Goal: Task Accomplishment & Management: Manage account settings

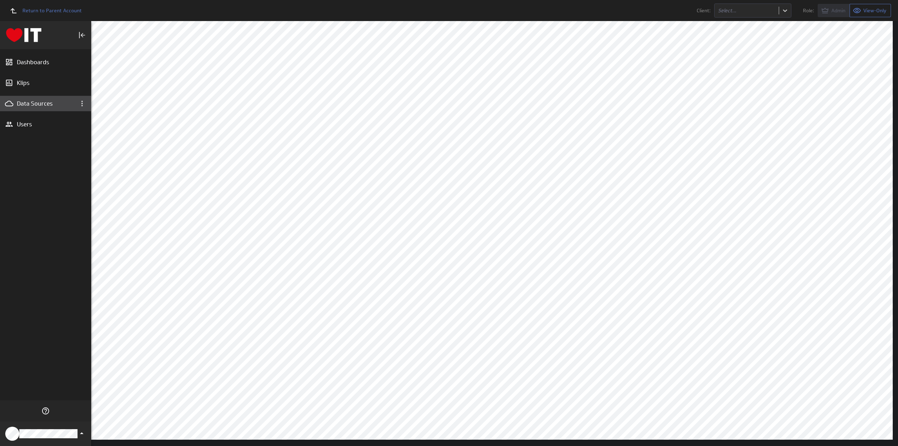
click at [34, 101] on div "Data Sources" at bounding box center [46, 104] width 58 height 8
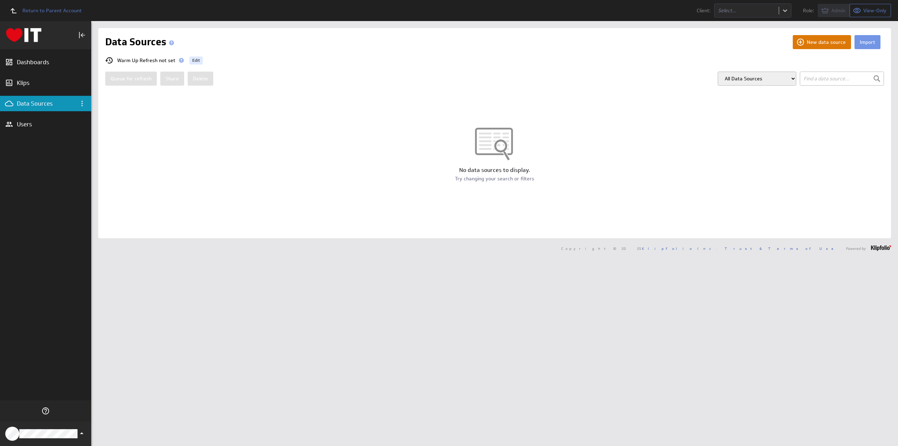
click at [814, 42] on button "New data source" at bounding box center [822, 42] width 58 height 14
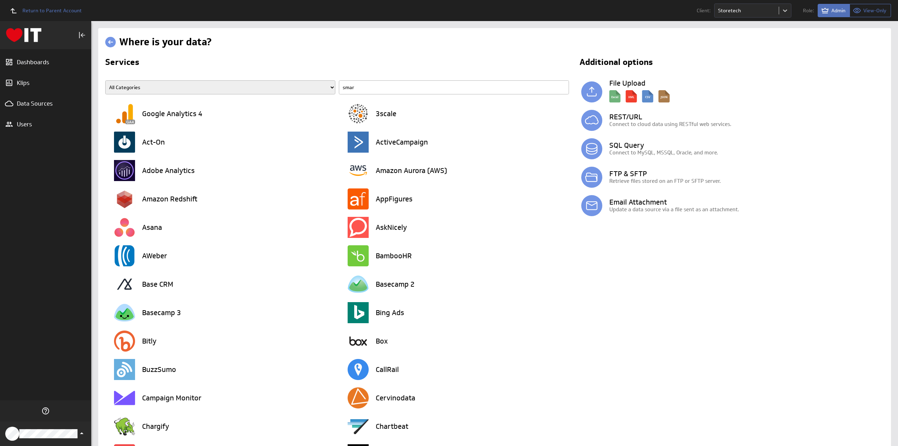
type input "smart"
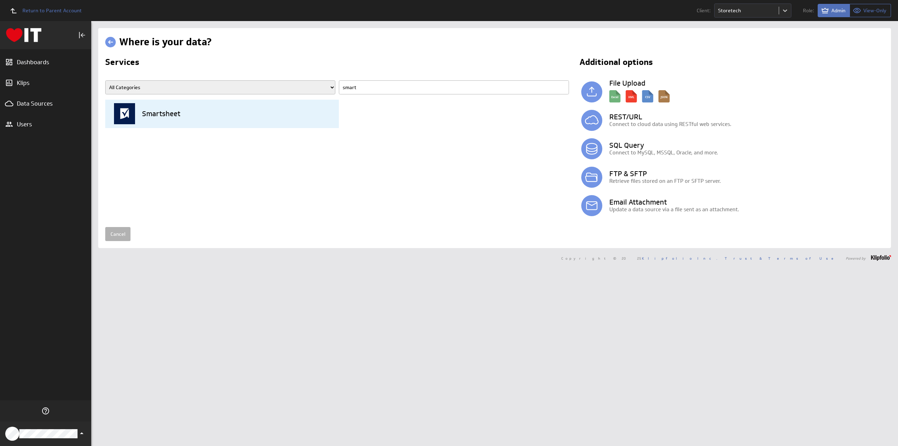
click at [126, 108] on img at bounding box center [124, 113] width 21 height 21
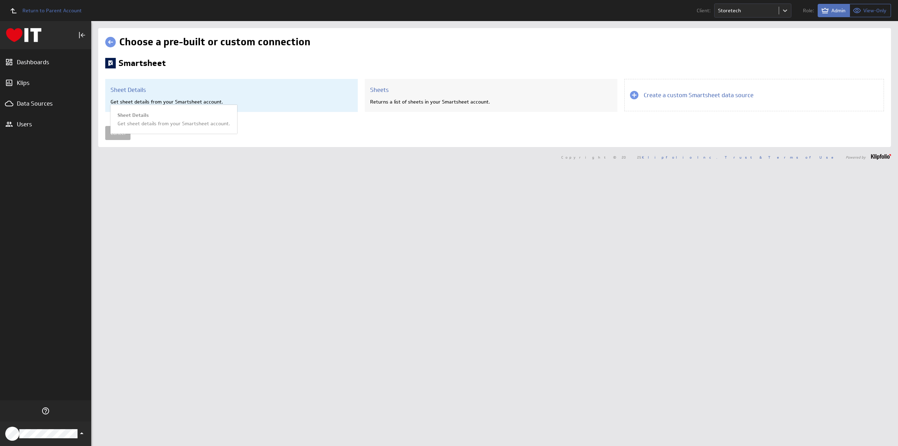
click at [235, 97] on div "Sheet Details Get sheet details from your Smartsheet account. Sheet Details Get…" at bounding box center [231, 95] width 253 height 33
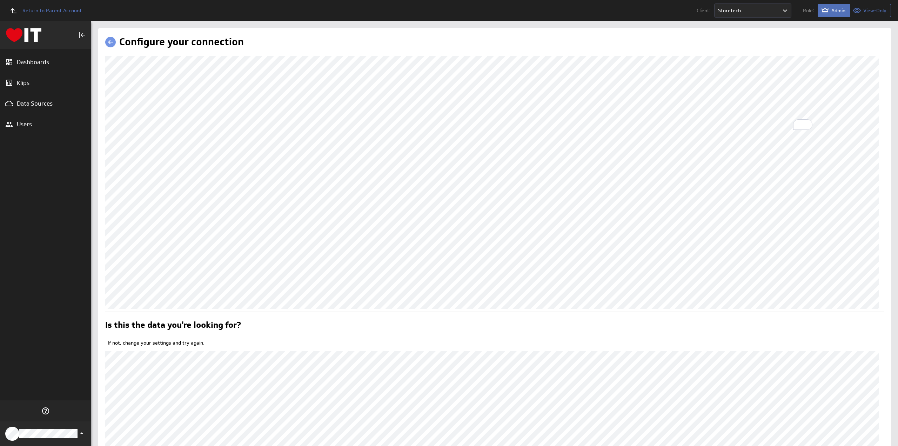
scroll to position [82, 0]
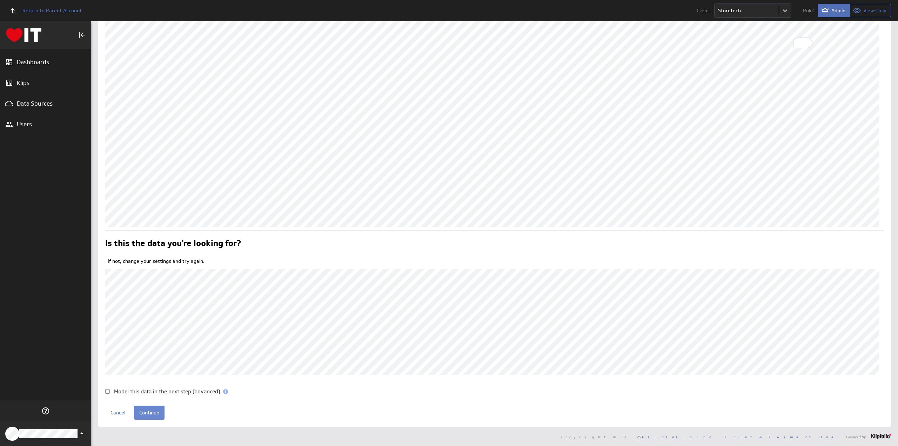
click at [154, 412] on input "Continue" at bounding box center [149, 412] width 31 height 14
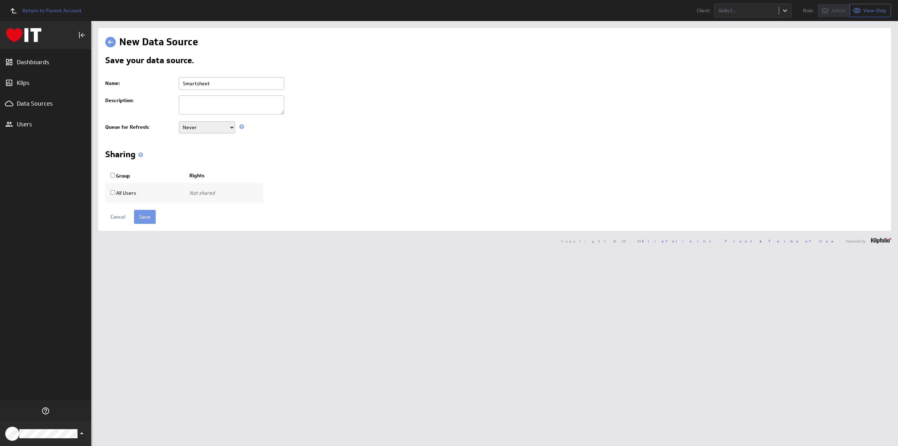
click at [182, 83] on input "Smartsheet" at bounding box center [231, 83] width 105 height 13
click at [251, 85] on input "Storetech - Smartsheet -" at bounding box center [231, 83] width 105 height 13
type input "Storetech - Smartsheet - Targets"
click at [195, 126] on select "Never Every minute Every 5 minutes Every 15 minutes Every 30 minutes Every hour…" at bounding box center [207, 127] width 56 height 12
select select "900"
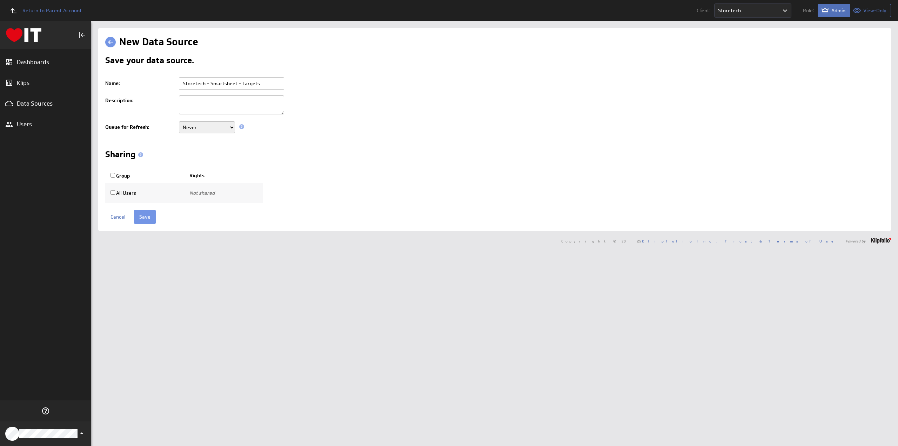
click at [179, 121] on select "Never Every minute Every 5 minutes Every 15 minutes Every 30 minutes Every hour…" at bounding box center [207, 127] width 56 height 12
click at [143, 212] on input "Save" at bounding box center [145, 217] width 22 height 14
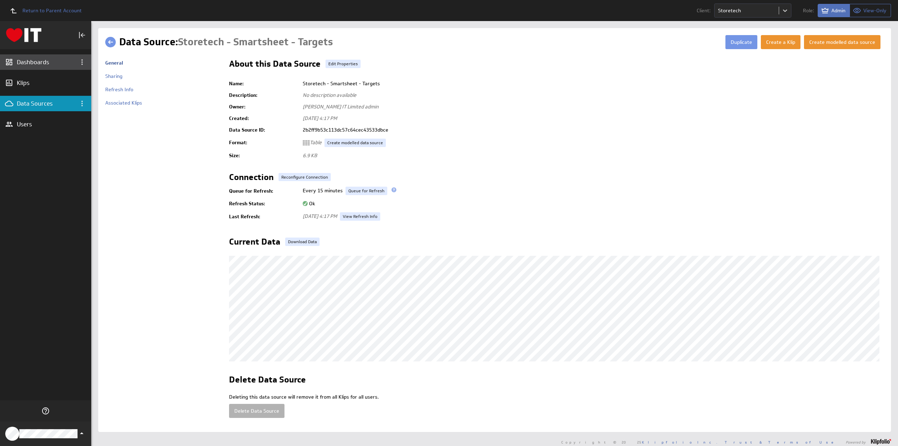
click at [28, 61] on div "Dashboards" at bounding box center [46, 62] width 58 height 8
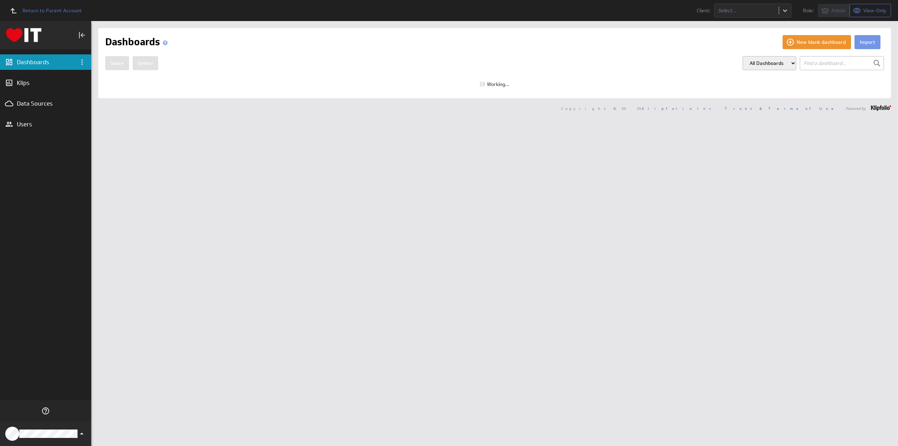
click at [83, 60] on icon "Dashboard menu" at bounding box center [82, 62] width 8 height 8
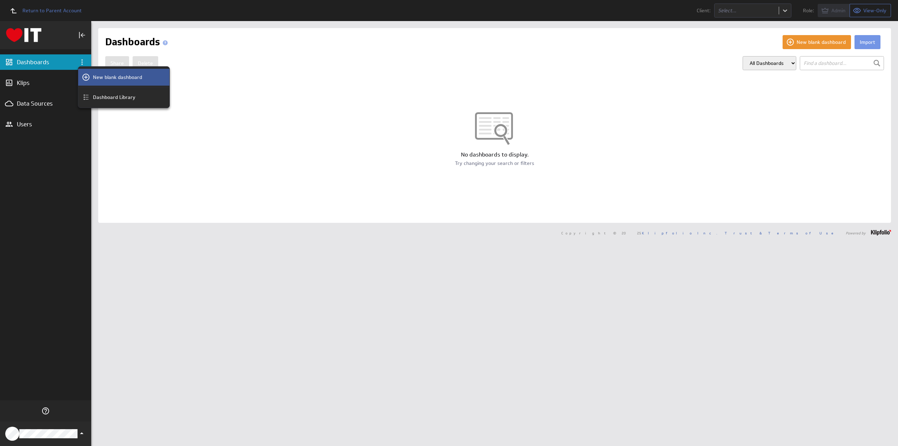
click at [101, 73] on div "New blank dashboard" at bounding box center [123, 77] width 91 height 17
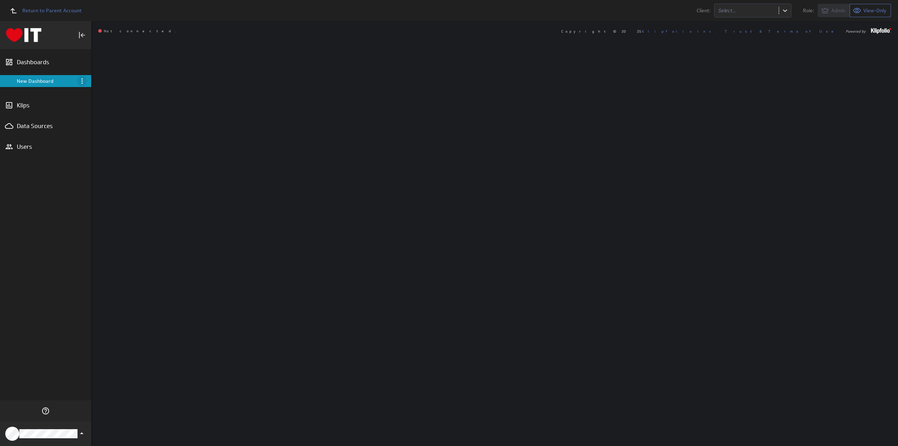
click at [81, 79] on icon "Menu" at bounding box center [82, 81] width 8 height 8
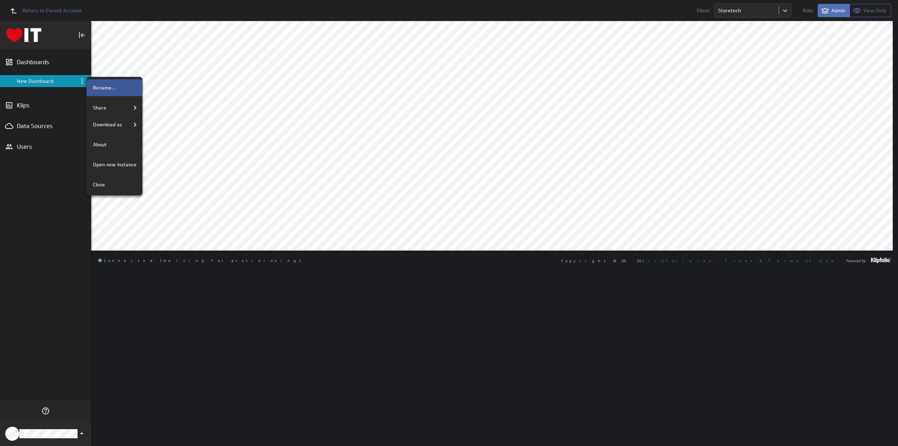
click at [105, 85] on p "Rename..." at bounding box center [104, 87] width 23 height 7
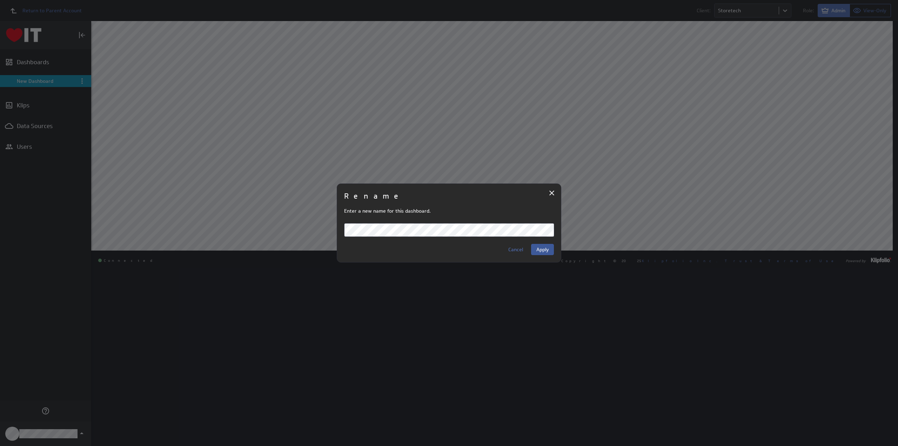
click at [539, 249] on span "Apply" at bounding box center [542, 249] width 13 height 6
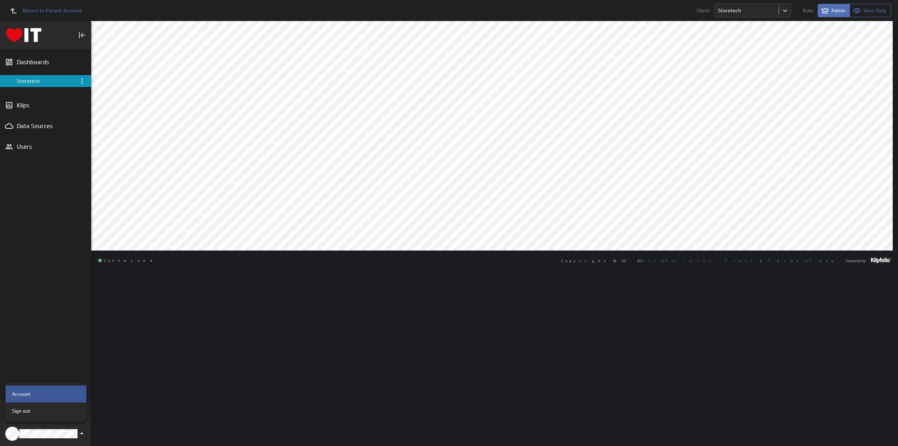
click at [25, 392] on p "Account" at bounding box center [21, 393] width 19 height 7
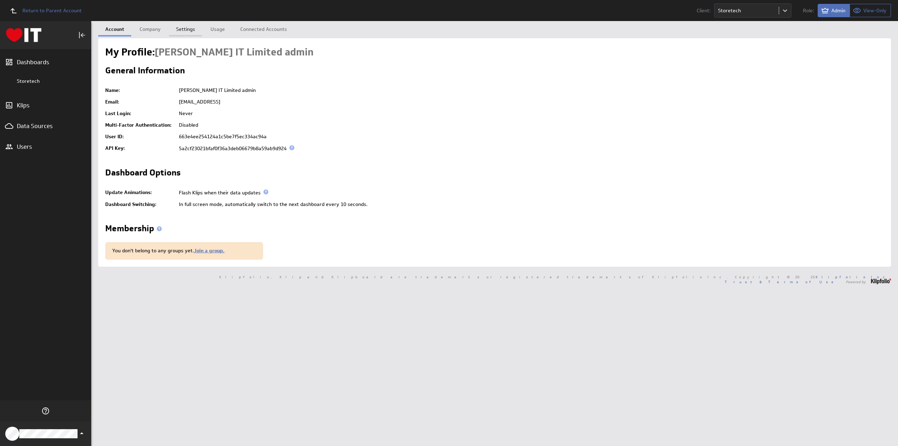
click at [186, 29] on link "Settings" at bounding box center [185, 28] width 33 height 14
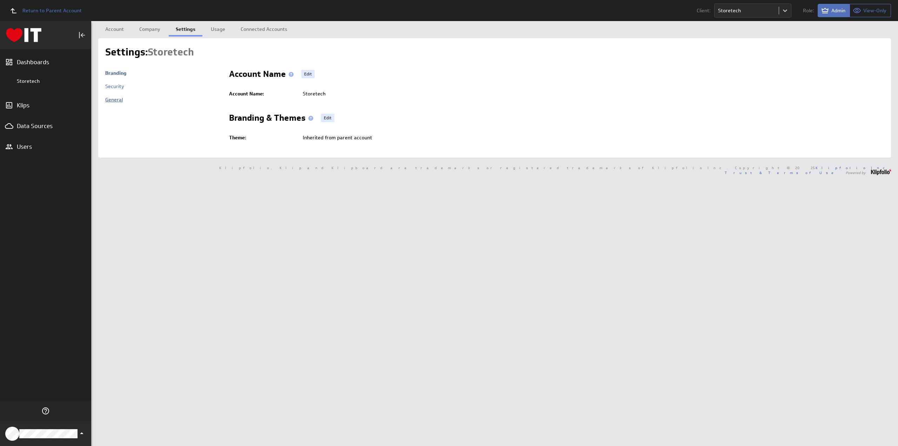
click at [110, 101] on link "General" at bounding box center [114, 99] width 18 height 6
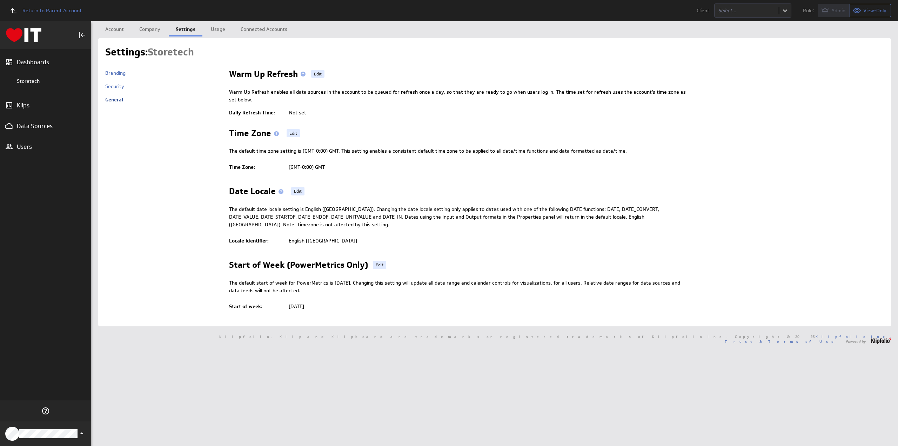
click at [314, 73] on span "Edit" at bounding box center [318, 74] width 8 height 8
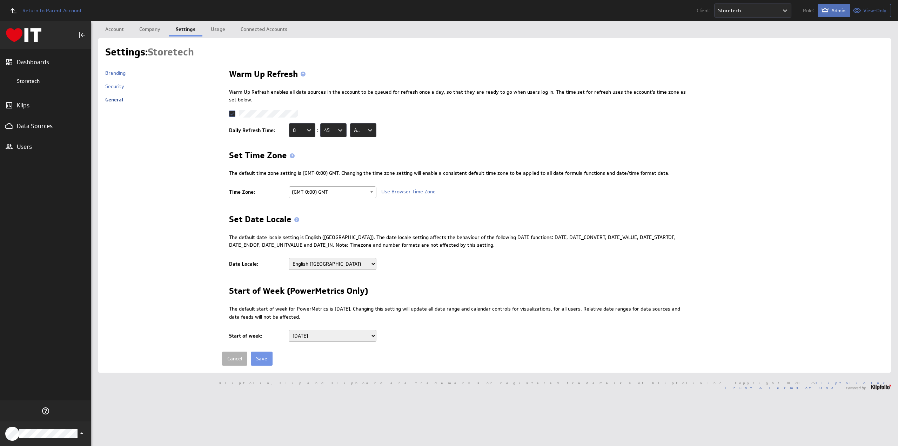
click at [0, 0] on input "checkbox" at bounding box center [0, 0] width 0 height 0
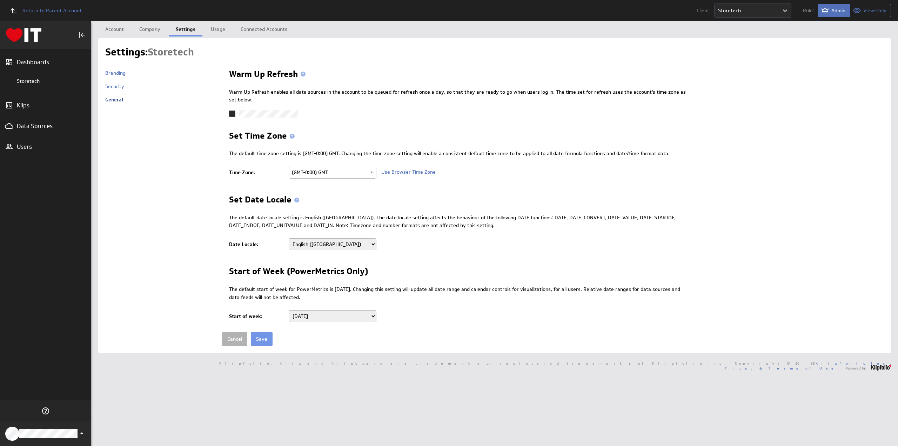
click at [0, 0] on input "checkbox" at bounding box center [0, 0] width 0 height 0
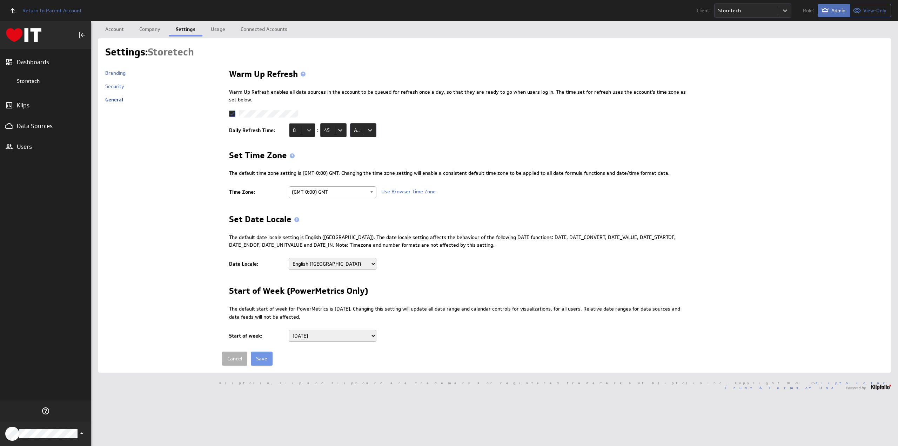
click at [305, 129] on body "Return to Parent Account Client: Storetech Role: Admin View-Only (no message) D…" at bounding box center [449, 223] width 898 height 446
click at [300, 202] on div "6" at bounding box center [300, 204] width 15 height 5
click at [338, 129] on body "Return to Parent Account Client: Storetech Role: Admin View-Only (no message) D…" at bounding box center [449, 223] width 898 height 446
click at [333, 146] on div "00" at bounding box center [331, 145] width 15 height 5
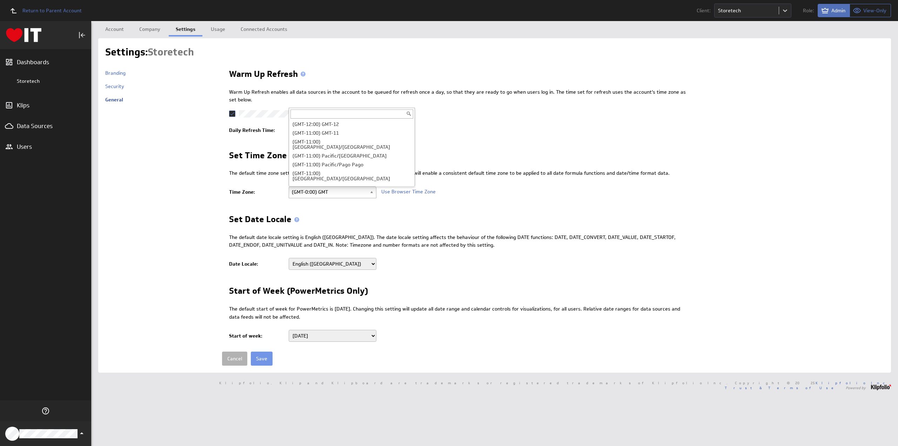
click at [323, 191] on span "(GMT-0:00) GMT" at bounding box center [329, 192] width 75 height 11
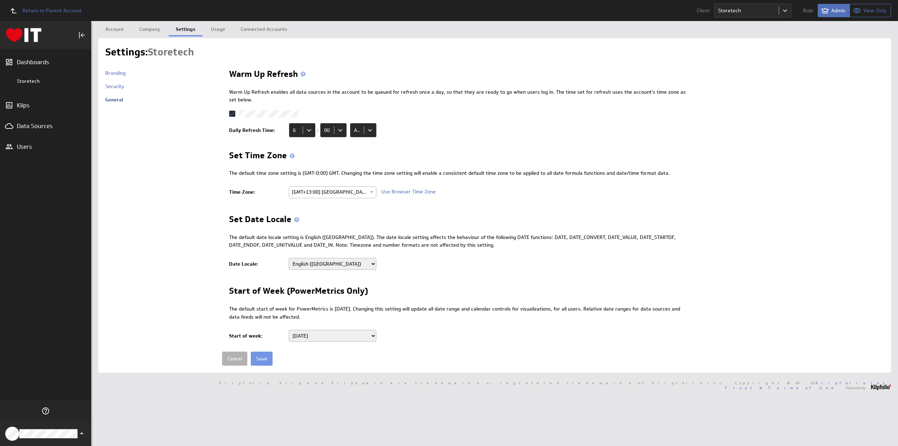
click at [321, 258] on select "Albanian Albanian (Albania) Arabic Arabic (Algeria) Arabic (Bahrain) Arabic (Eg…" at bounding box center [333, 264] width 88 height 12
select select "en-NZ"
click at [289, 258] on select "Albanian Albanian (Albania) Arabic Arabic (Algeria) Arabic (Bahrain) Arabic (Eg…" at bounding box center [333, 264] width 88 height 12
click at [269, 354] on input "Save" at bounding box center [262, 358] width 22 height 14
click at [266, 355] on input "Save" at bounding box center [262, 358] width 22 height 14
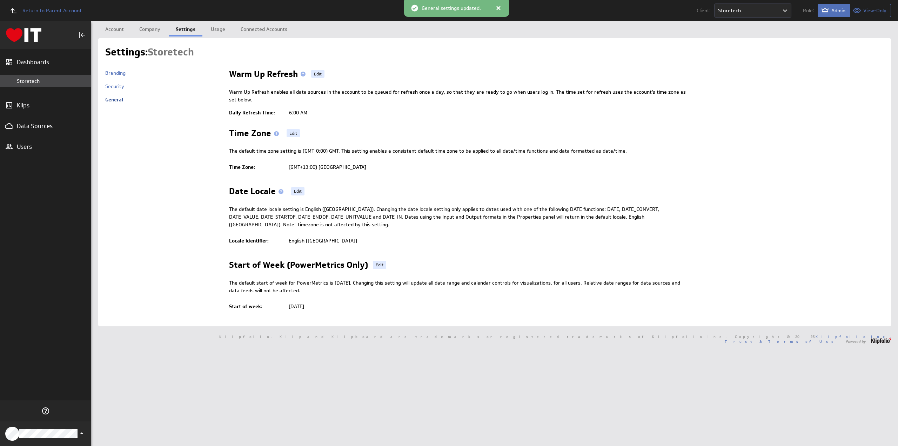
click at [33, 79] on div "Storetech" at bounding box center [52, 81] width 71 height 6
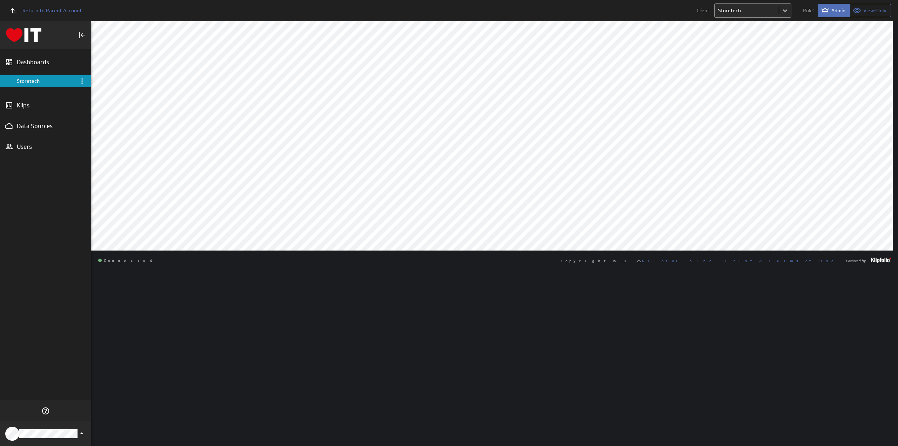
click at [735, 14] on body "Return to Parent Account Client: Storetech Role: Admin View-Only (no message) D…" at bounding box center [449, 223] width 898 height 446
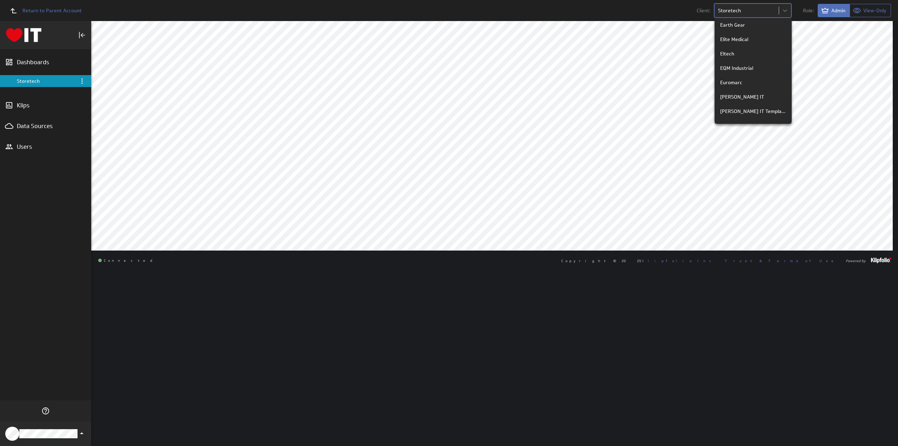
scroll to position [456, 0]
click at [746, 66] on div "[PERSON_NAME] IT" at bounding box center [753, 62] width 76 height 14
